Goal: Task Accomplishment & Management: Use online tool/utility

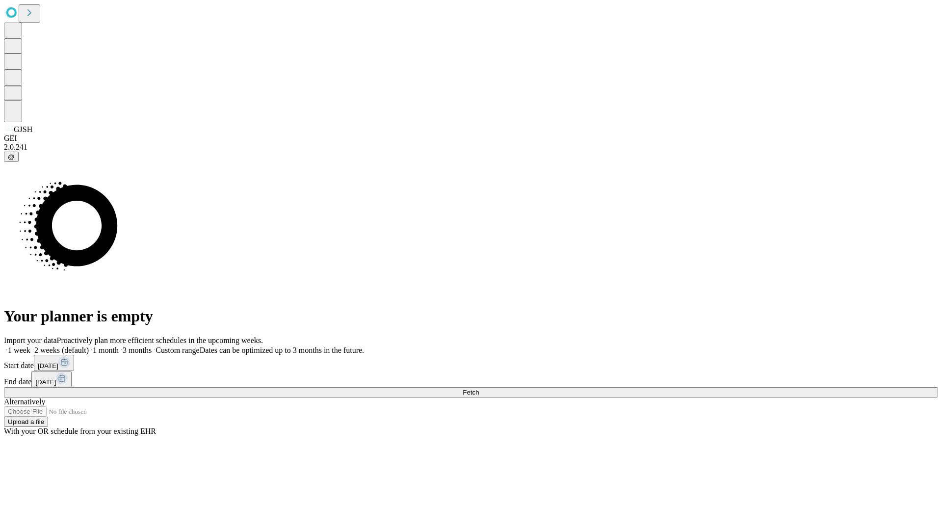
click at [479, 389] on span "Fetch" at bounding box center [471, 392] width 16 height 7
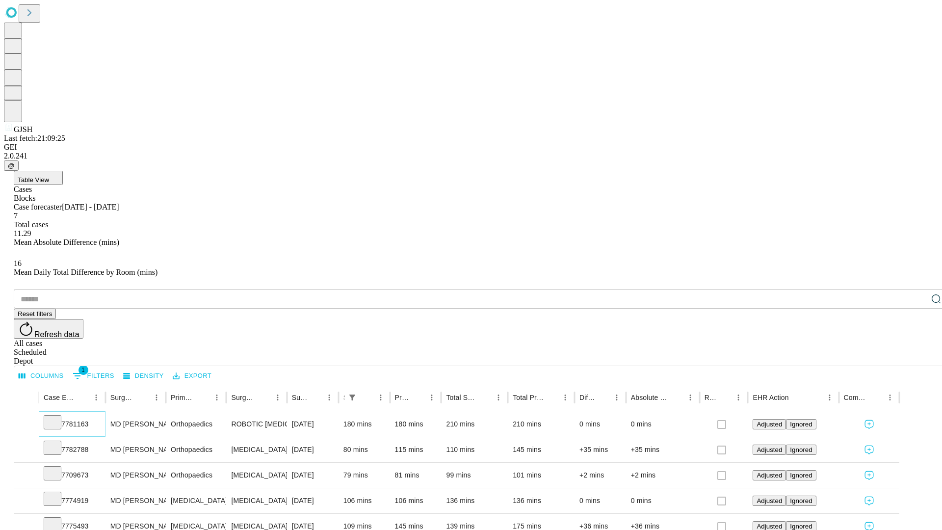
click at [57, 417] on icon at bounding box center [53, 422] width 10 height 10
